Goal: Transaction & Acquisition: Purchase product/service

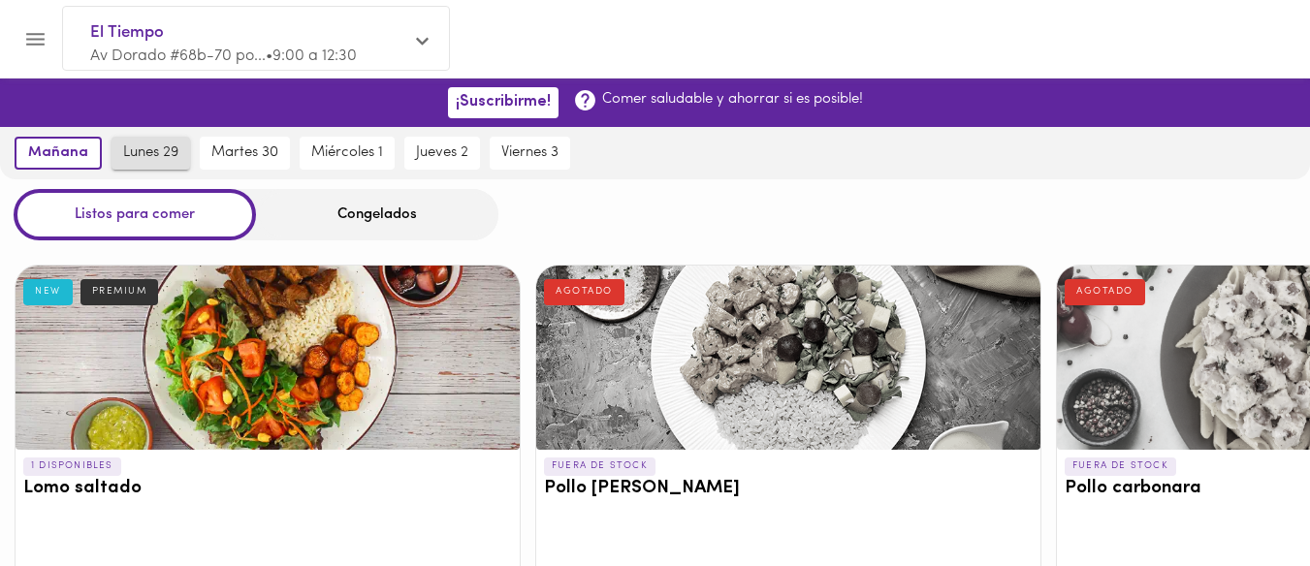
click at [172, 150] on span "lunes 29" at bounding box center [150, 152] width 55 height 17
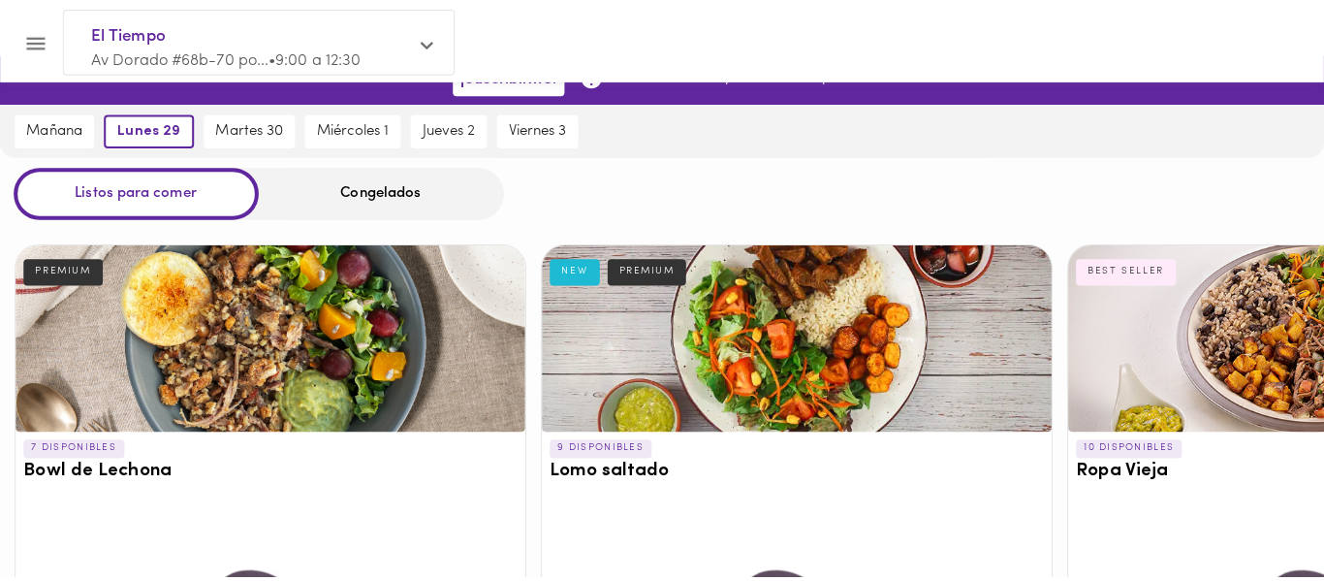
scroll to position [41, 0]
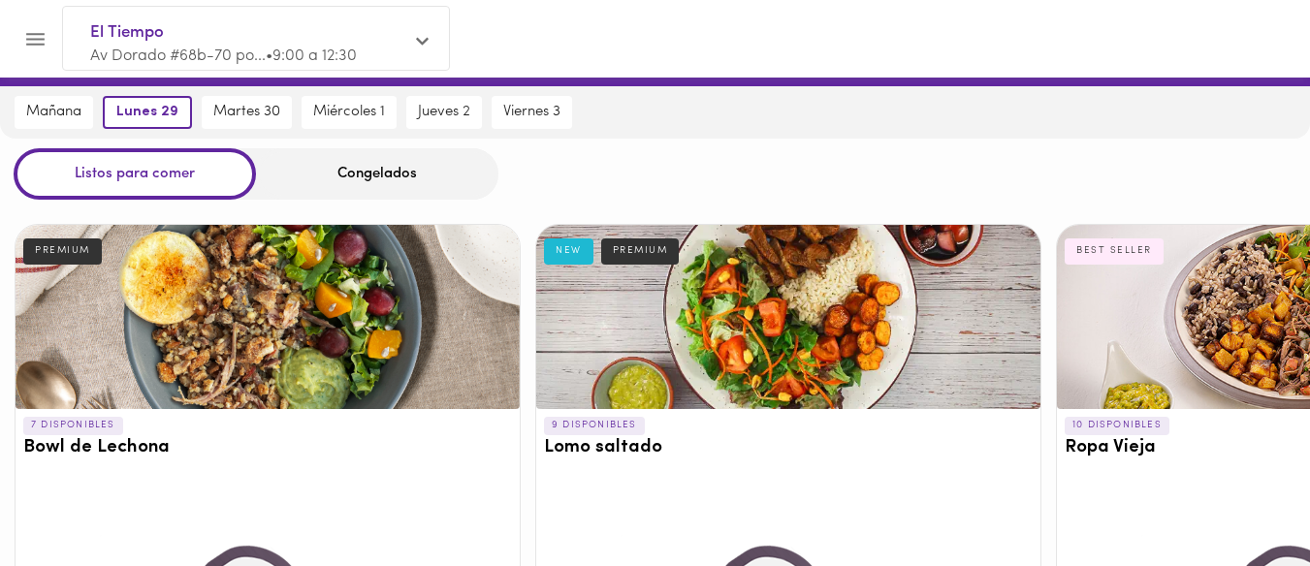
click at [772, 328] on div at bounding box center [788, 317] width 504 height 184
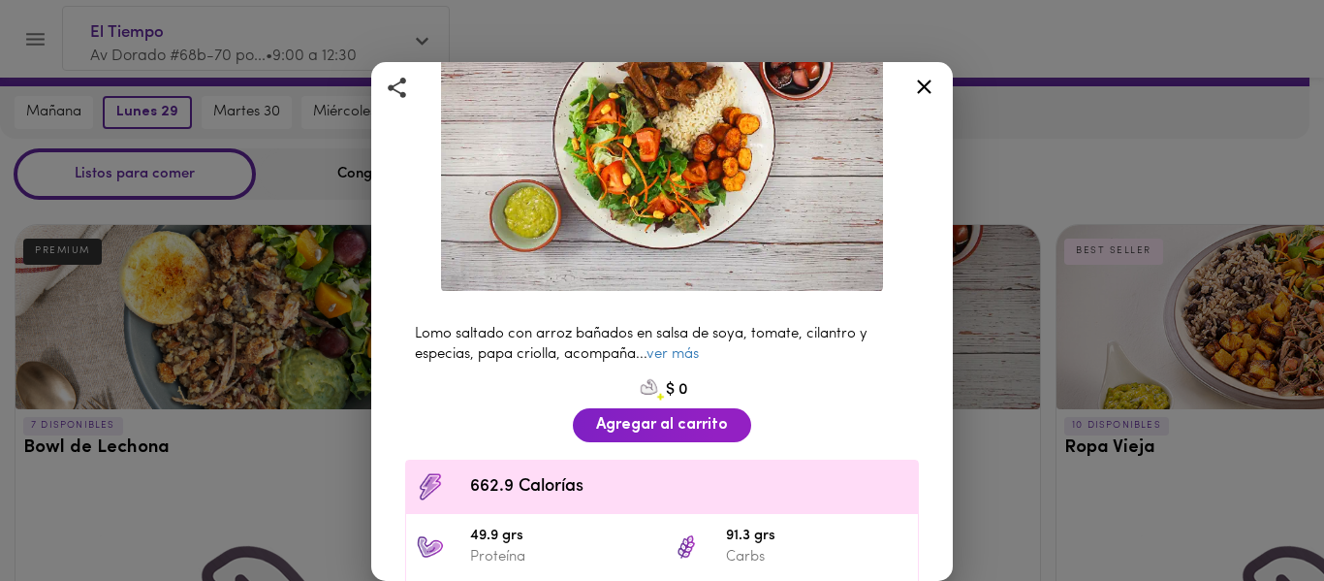
scroll to position [203, 0]
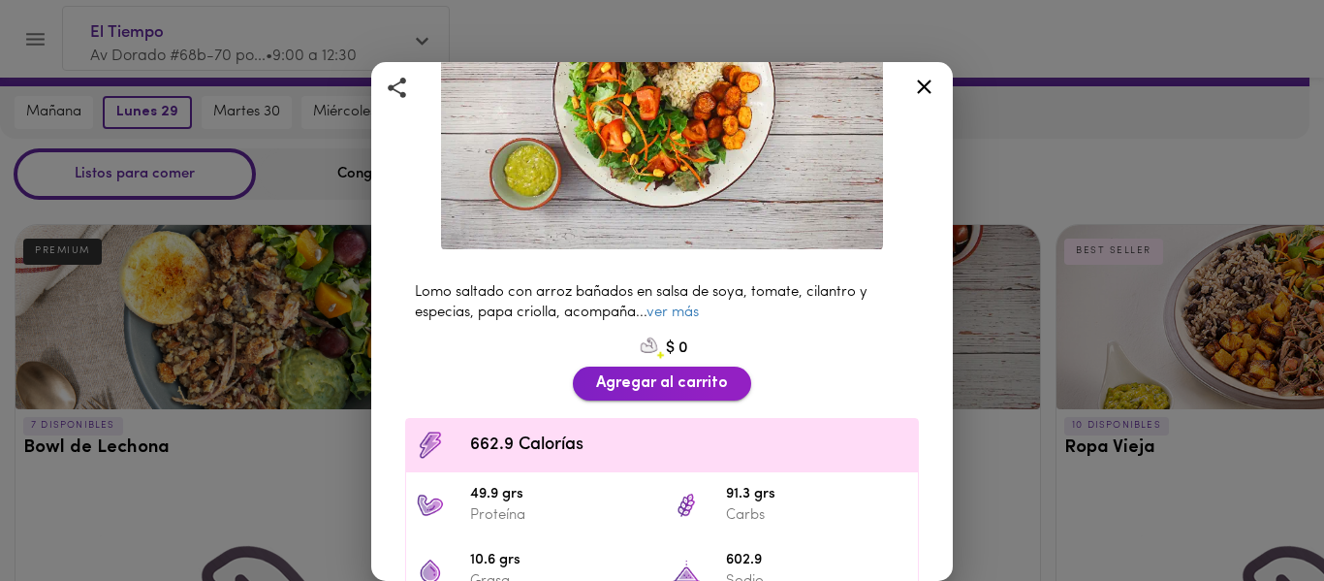
click at [677, 374] on span "Agregar al carrito" at bounding box center [662, 383] width 132 height 18
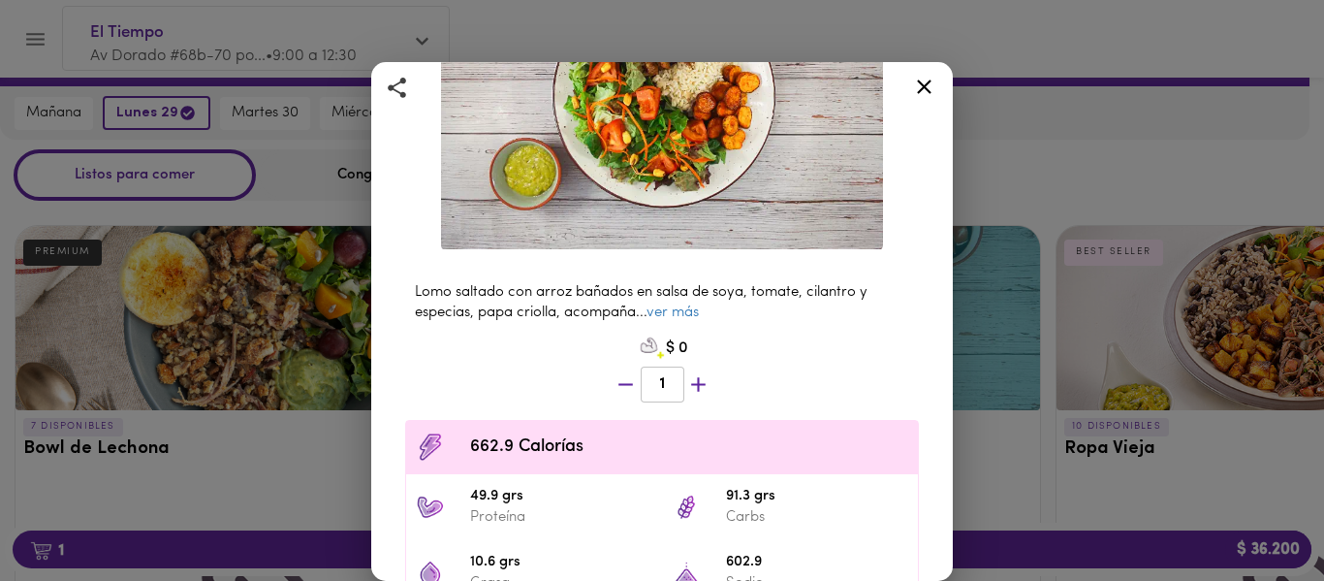
scroll to position [42, 0]
click at [927, 95] on icon at bounding box center [924, 87] width 24 height 24
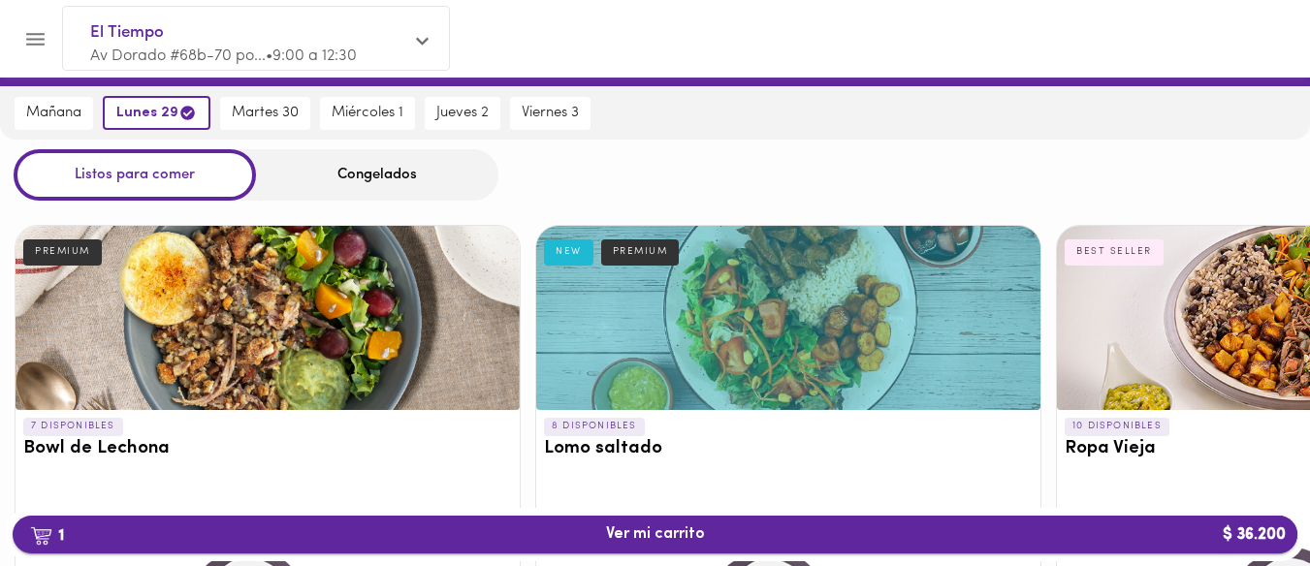
click at [586, 533] on span "1 Ver mi carrito $ 36.200" at bounding box center [654, 534] width 1253 height 18
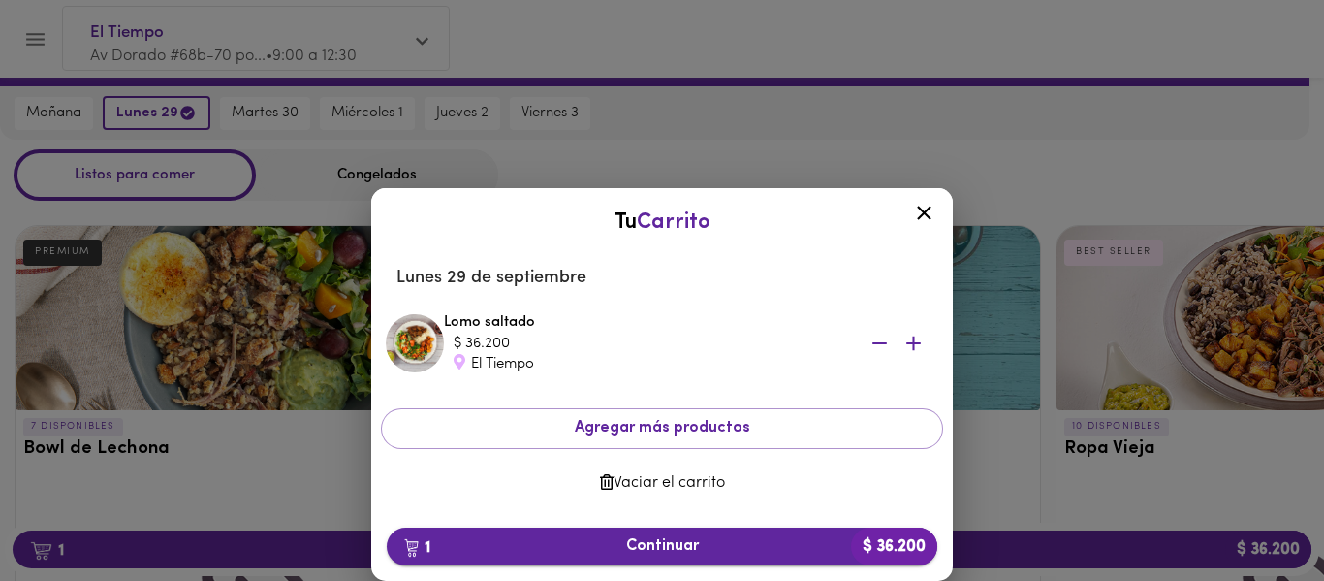
click at [580, 542] on span "1 Continuar $ 36.200" at bounding box center [662, 546] width 520 height 18
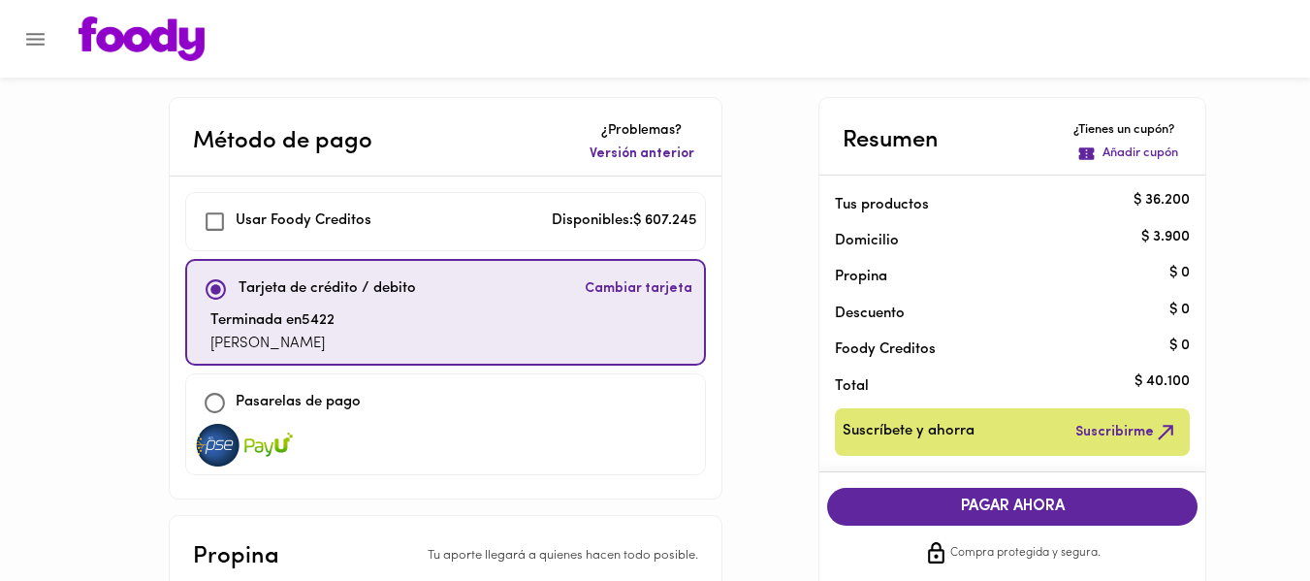
checkbox input "true"
click at [35, 39] on icon "Menu" at bounding box center [35, 39] width 18 height 13
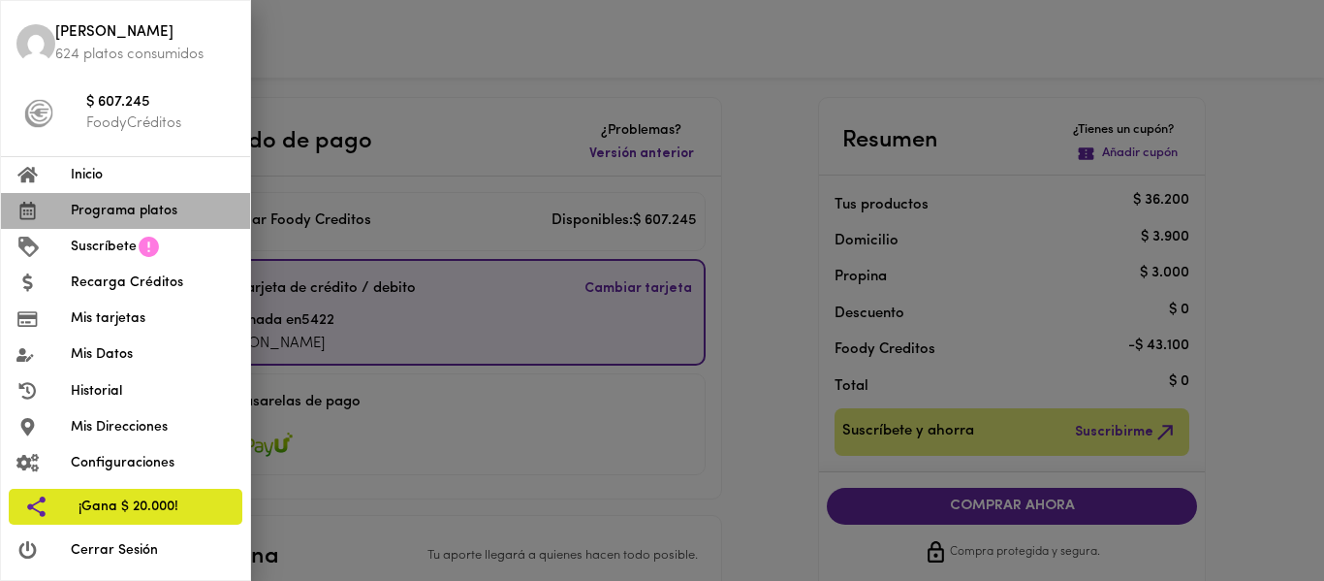
click at [114, 219] on span "Programa platos" at bounding box center [153, 211] width 164 height 20
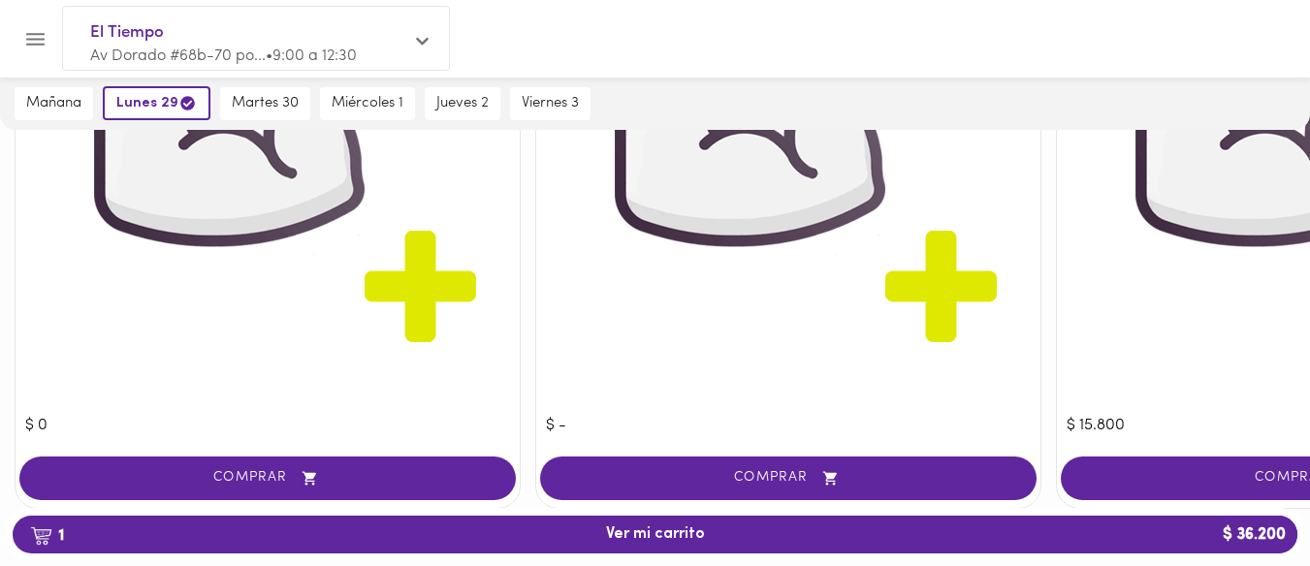
scroll to position [3182, 0]
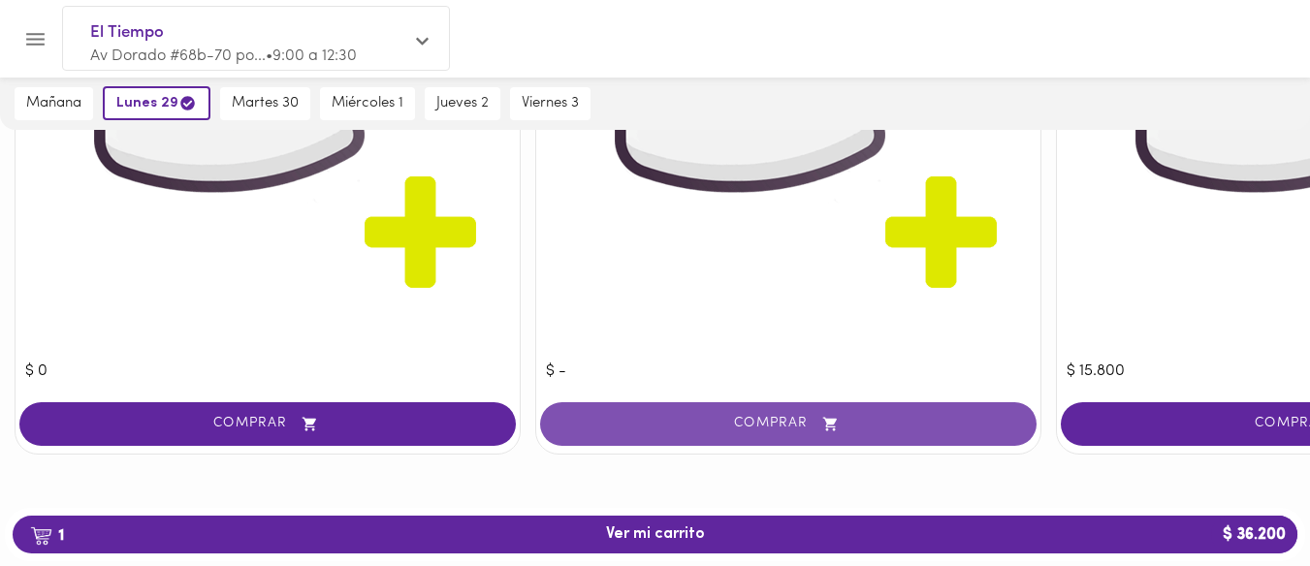
click at [743, 416] on span "COMPRAR" at bounding box center [788, 424] width 448 height 16
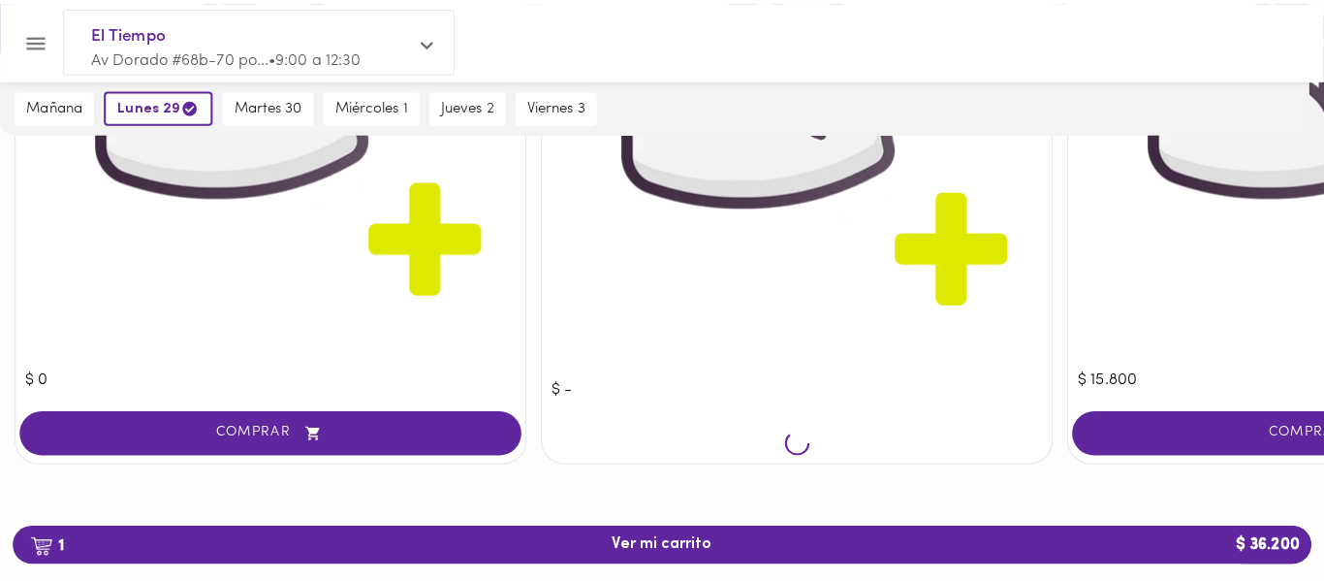
scroll to position [3168, 0]
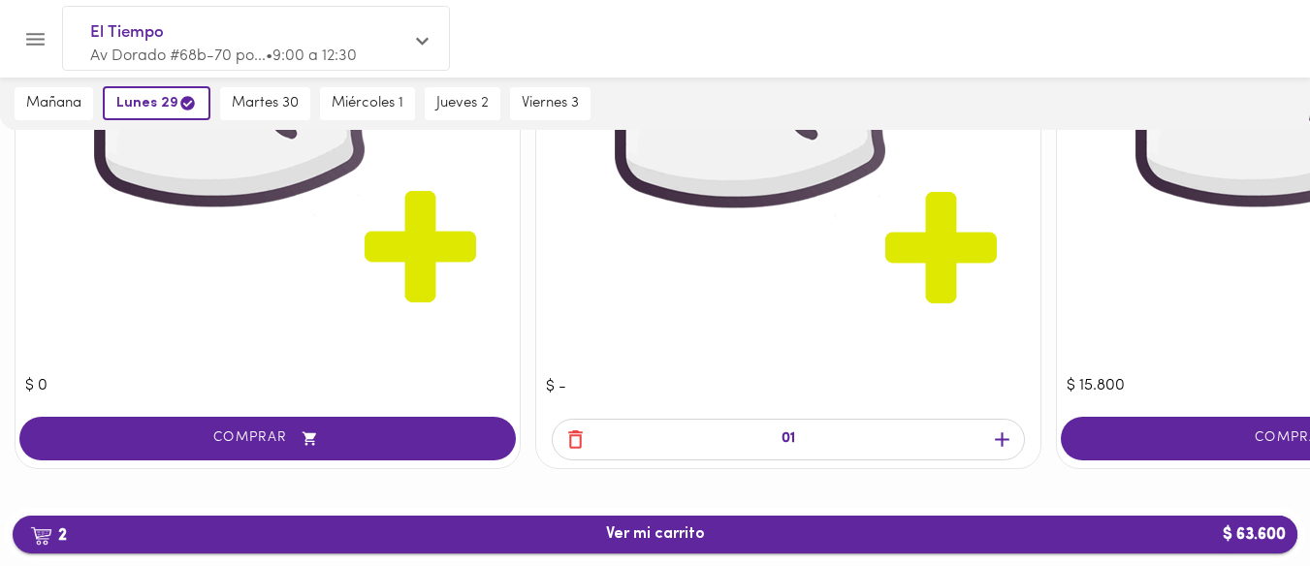
click at [567, 539] on span "2 Ver mi carrito $ 63.600" at bounding box center [654, 534] width 1253 height 18
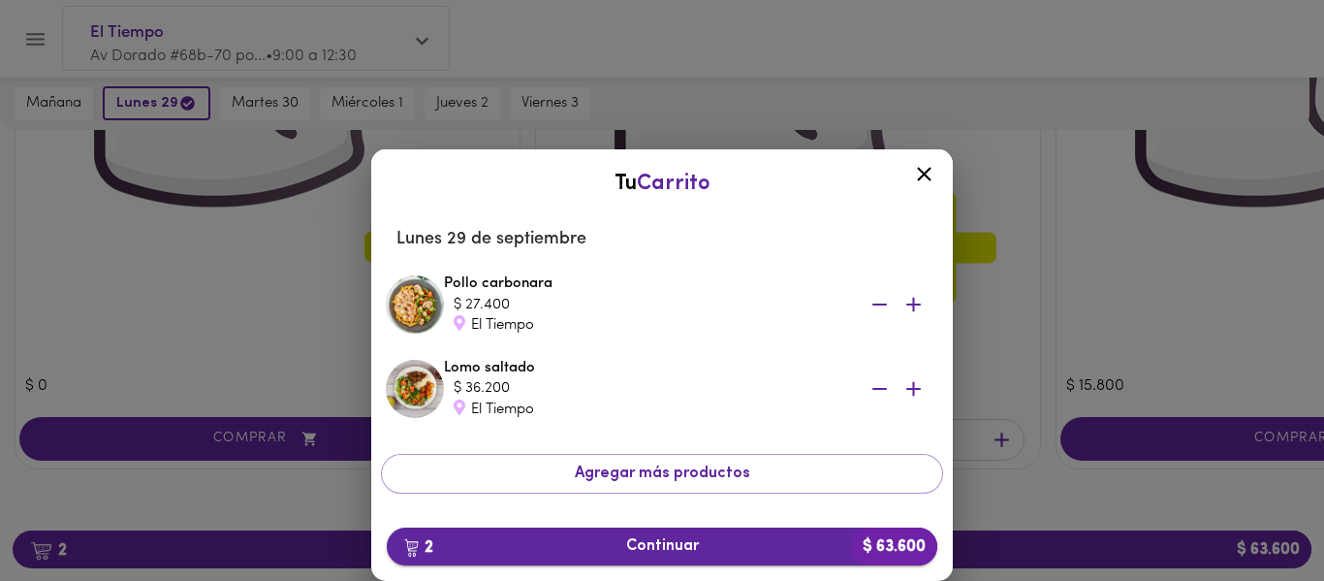
click at [602, 543] on span "2 Continuar $ 63.600" at bounding box center [662, 546] width 520 height 18
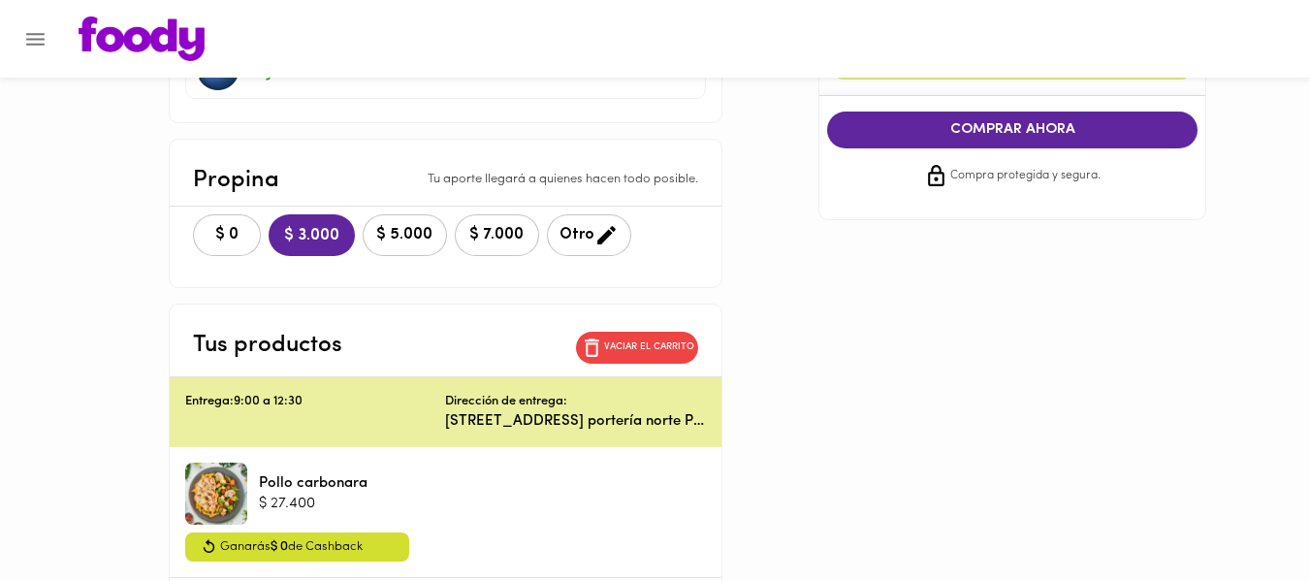
scroll to position [403, 0]
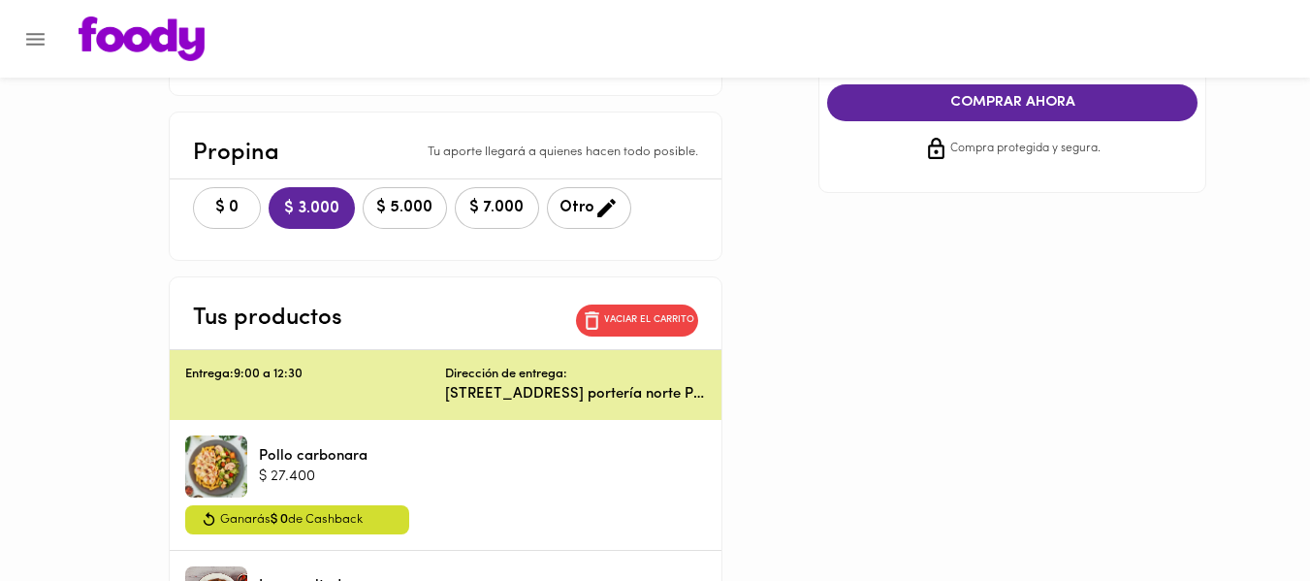
click at [213, 212] on span "$ 0" at bounding box center [226, 208] width 43 height 18
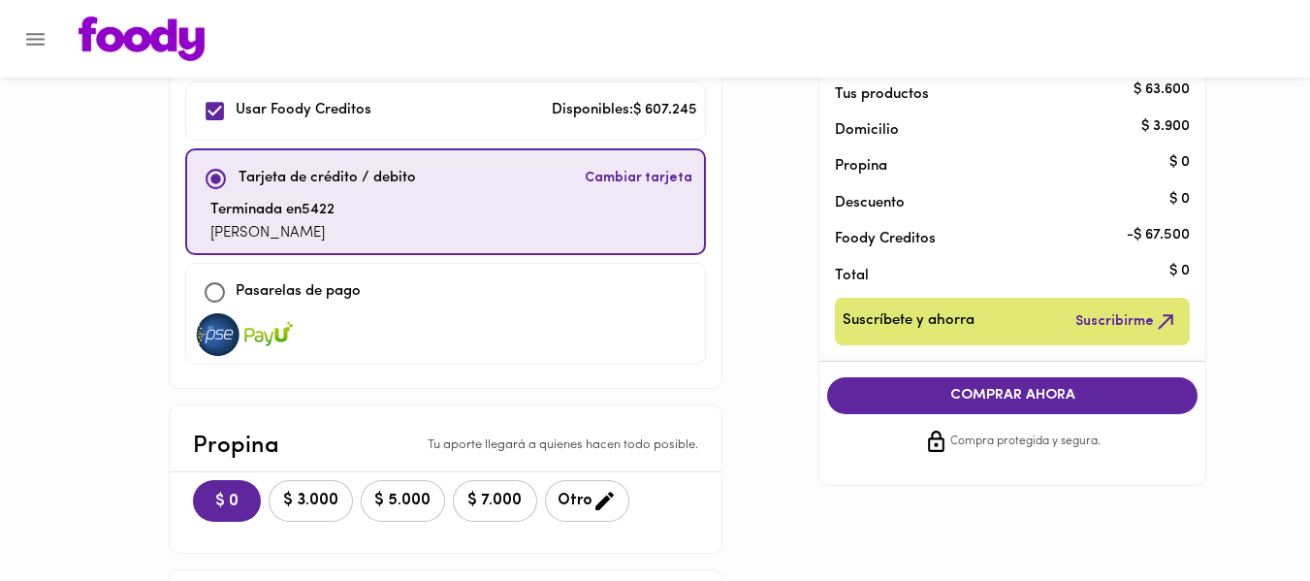
scroll to position [123, 0]
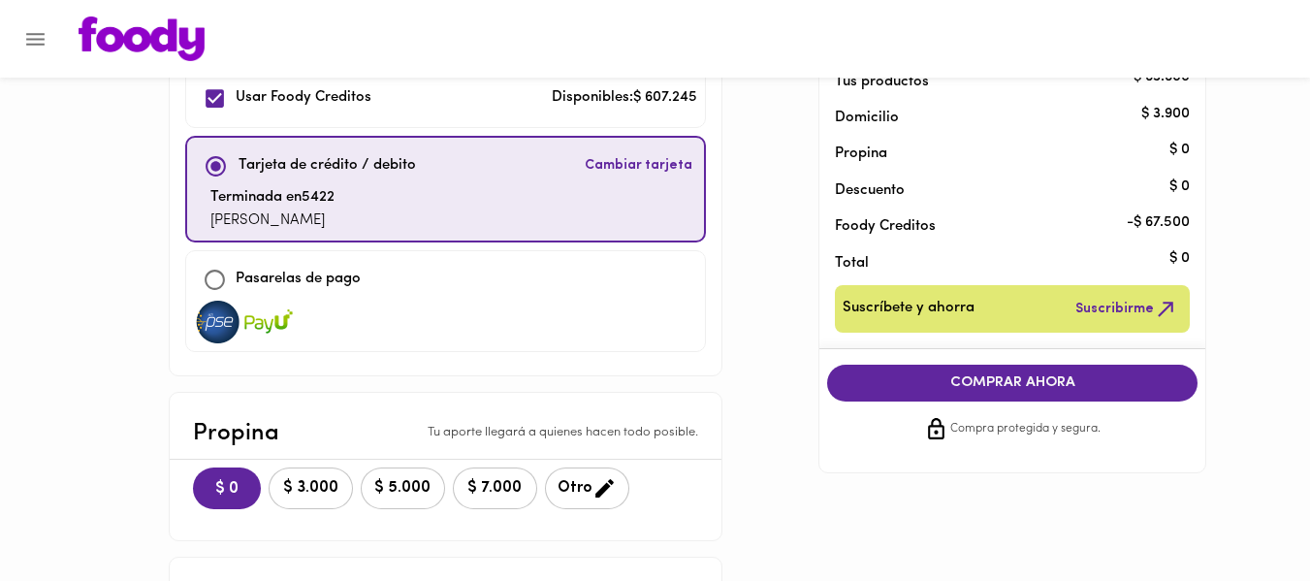
click at [934, 383] on span "COMPRAR AHORA" at bounding box center [1011, 382] width 331 height 17
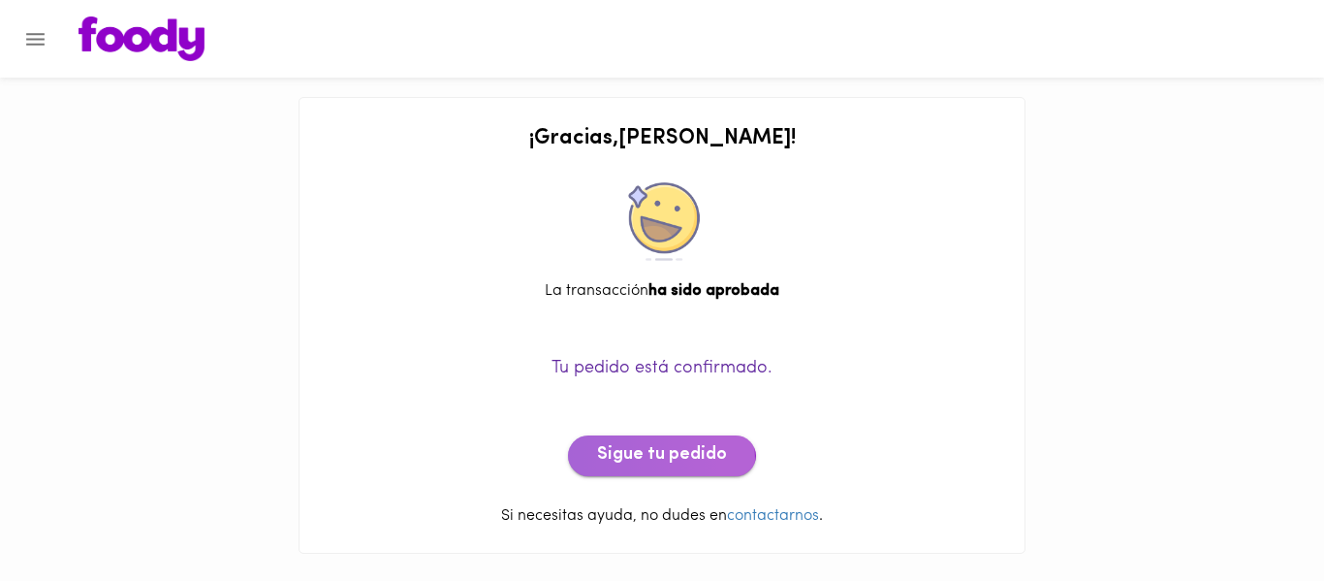
click at [655, 459] on span "Sigue tu pedido" at bounding box center [662, 455] width 130 height 21
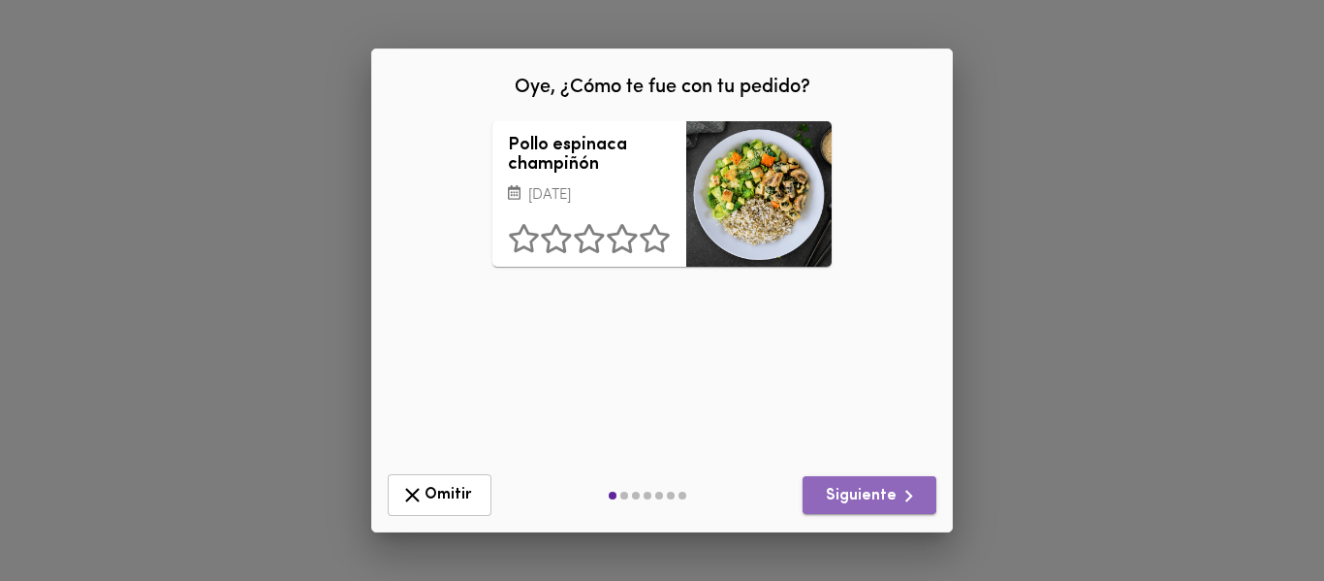
click at [899, 492] on icon "button" at bounding box center [909, 496] width 24 height 24
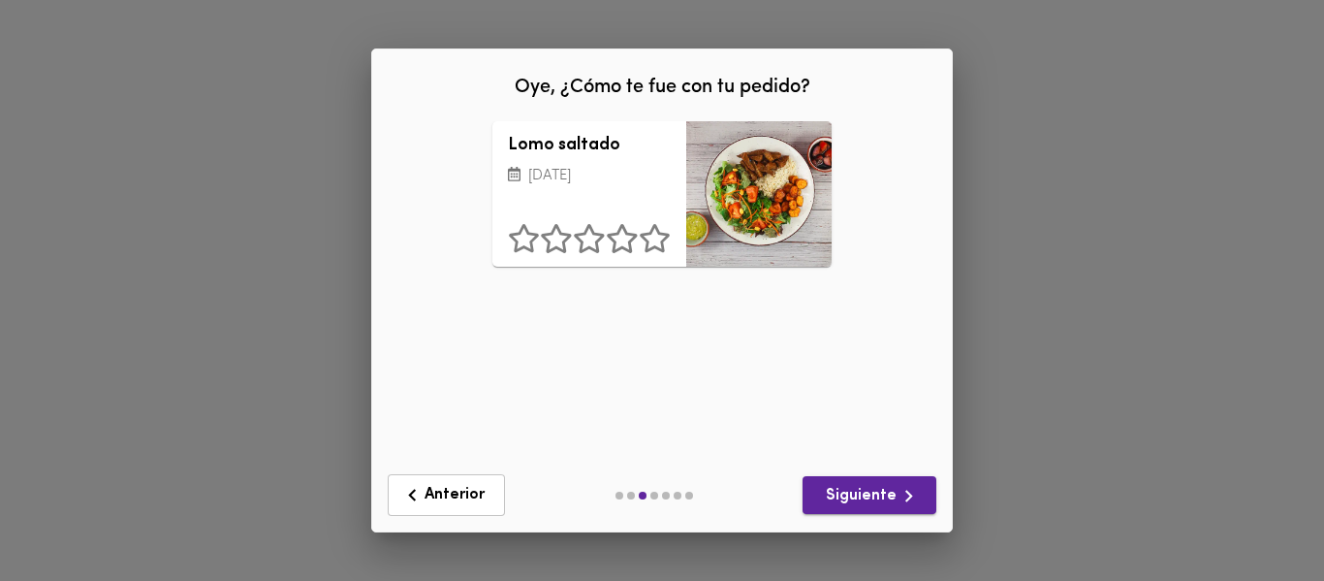
click at [899, 492] on icon "button" at bounding box center [909, 496] width 24 height 24
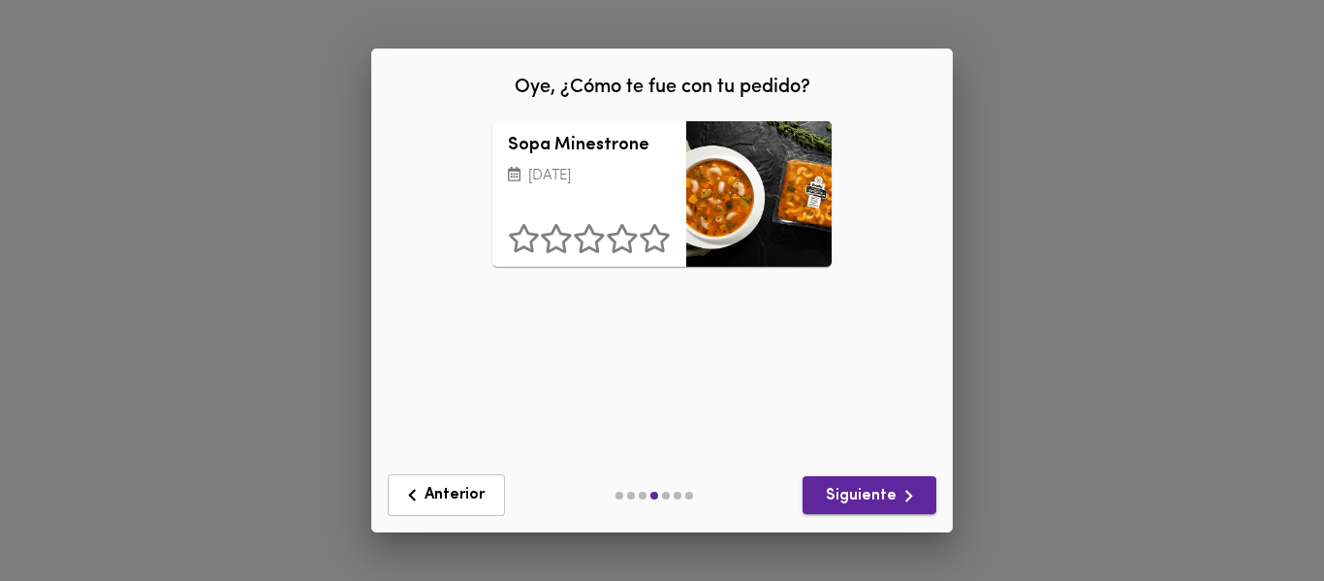
click at [899, 492] on icon "button" at bounding box center [909, 496] width 24 height 24
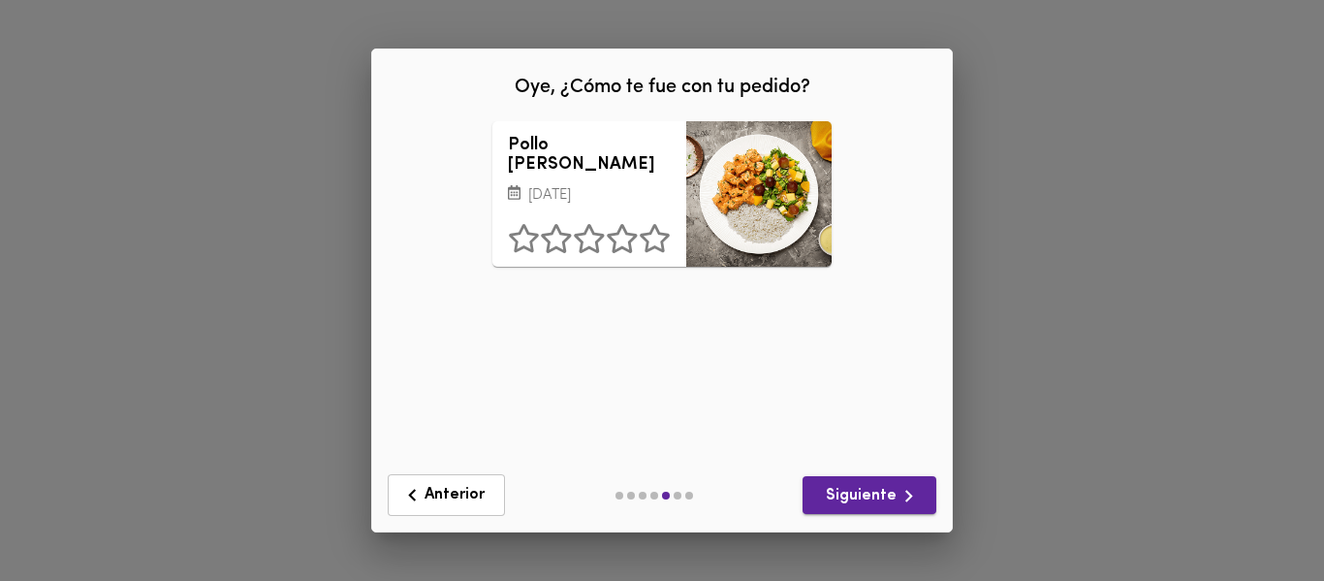
click at [899, 492] on icon "button" at bounding box center [909, 496] width 24 height 24
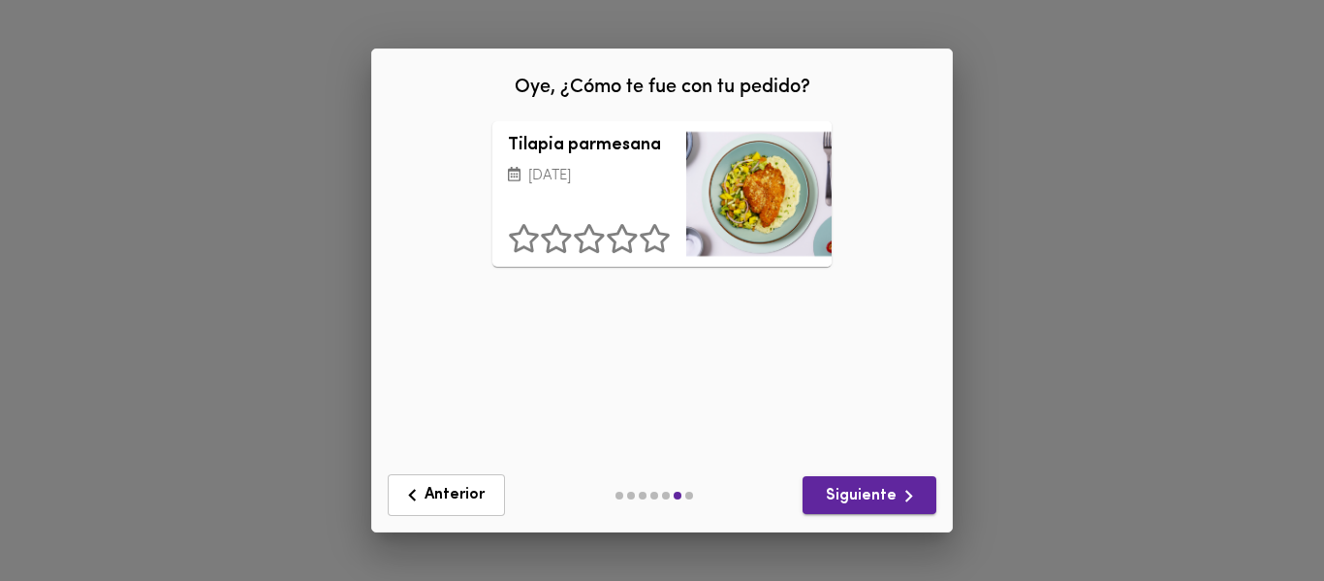
click at [899, 492] on icon "button" at bounding box center [909, 496] width 24 height 24
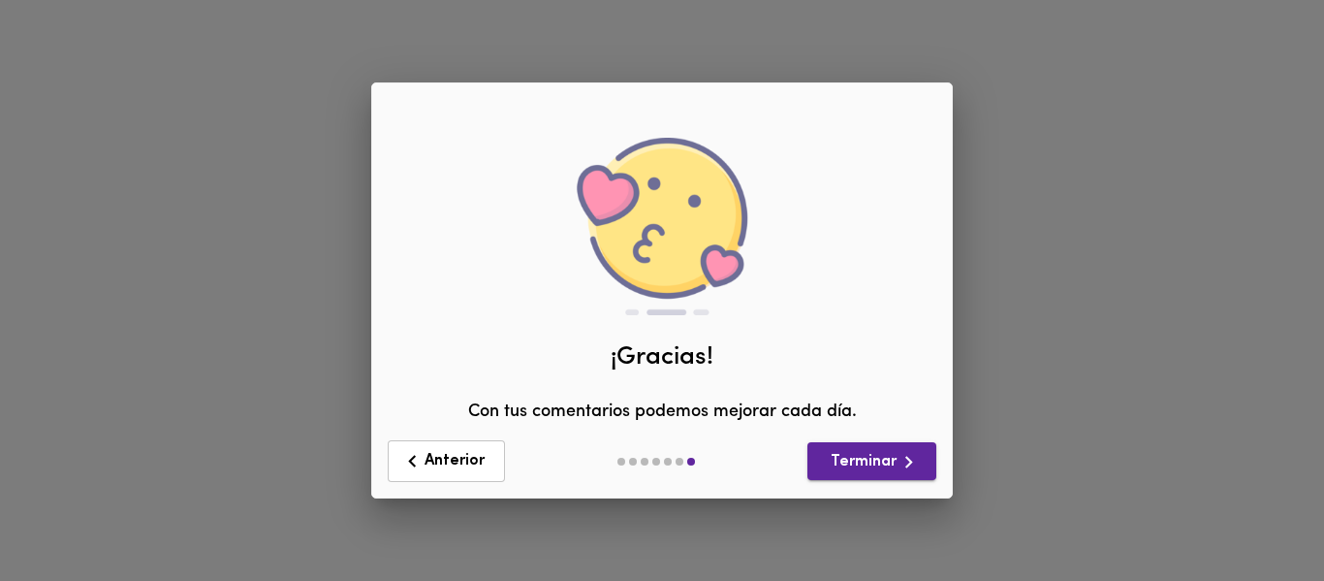
click at [899, 492] on div "Anterior Terminar" at bounding box center [662, 461] width 580 height 73
click at [887, 469] on span "Terminar" at bounding box center [872, 462] width 98 height 24
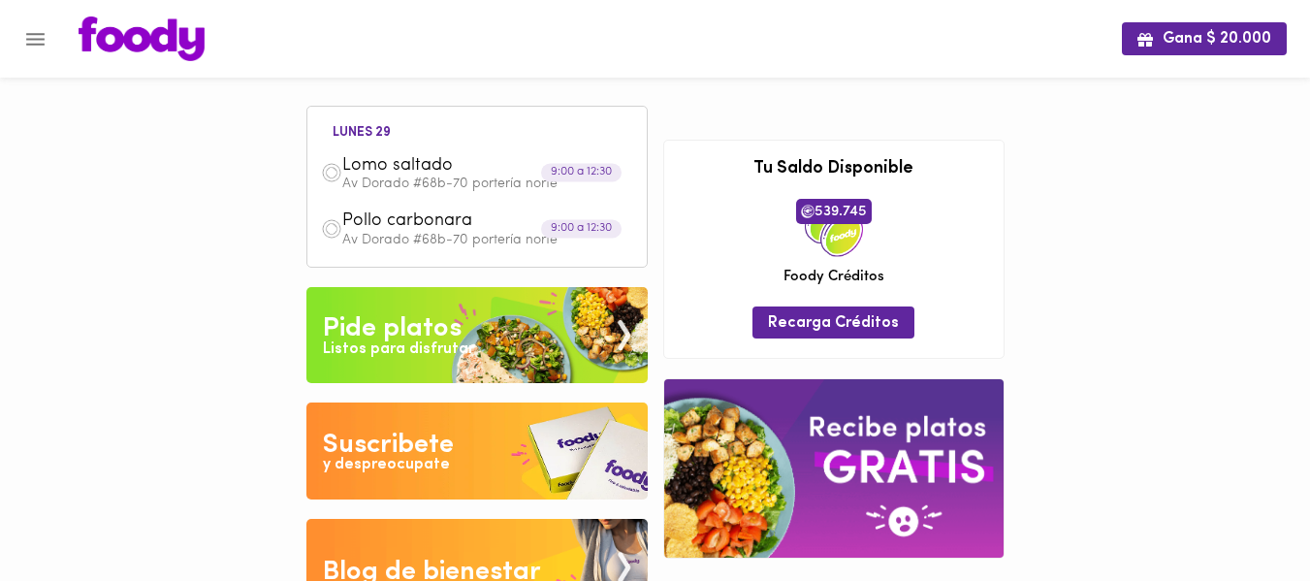
click at [26, 39] on icon "Menu" at bounding box center [35, 39] width 24 height 24
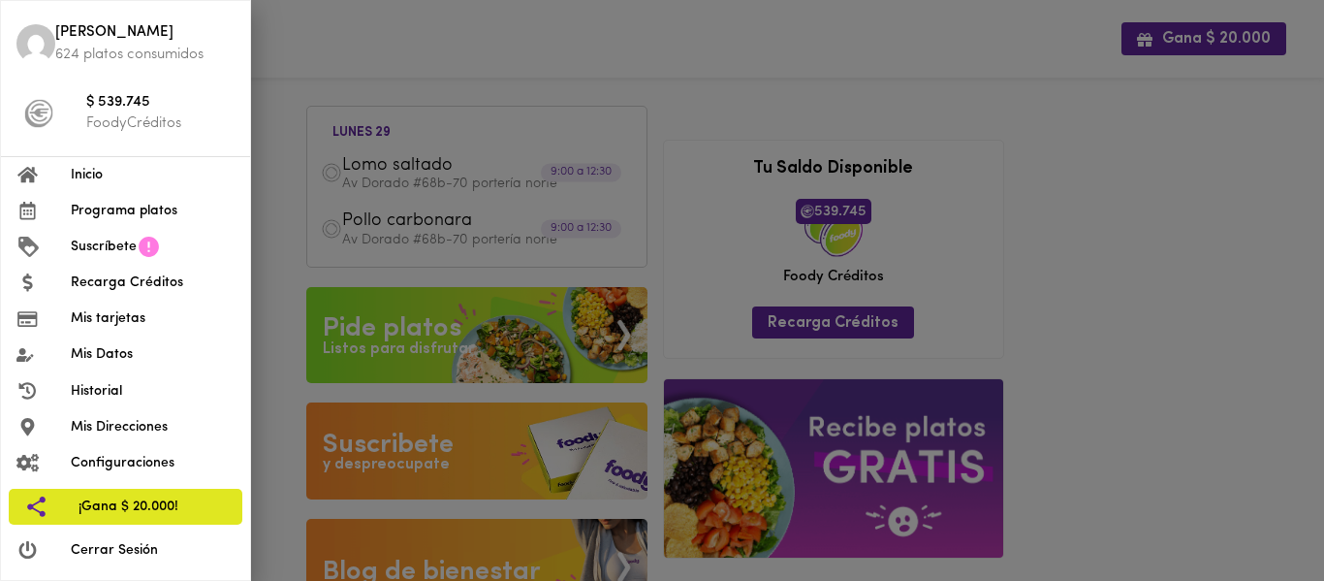
click at [145, 213] on span "Programa platos" at bounding box center [153, 211] width 164 height 20
